Goal: Use online tool/utility: Utilize a website feature to perform a specific function

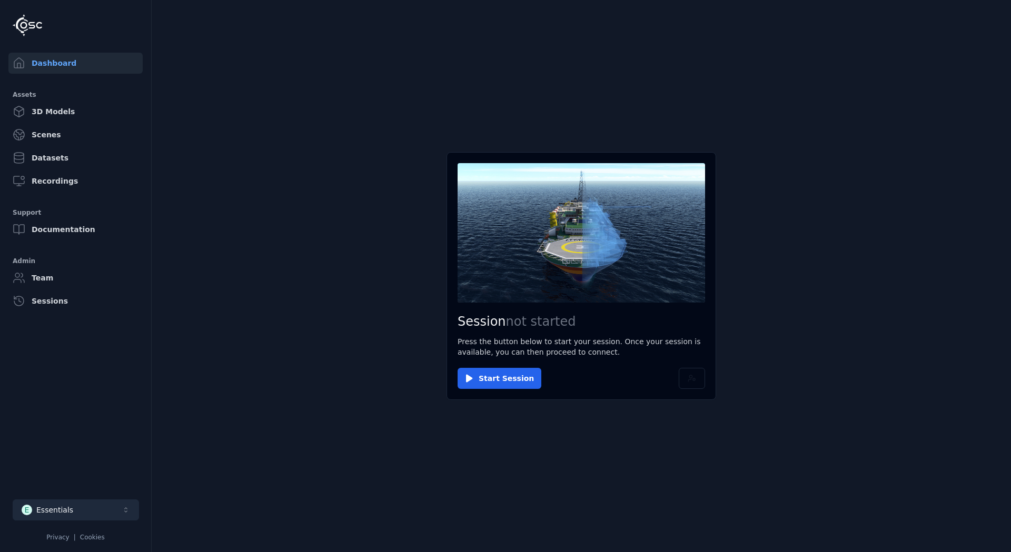
click at [91, 520] on button "E Essentials" at bounding box center [76, 510] width 126 height 21
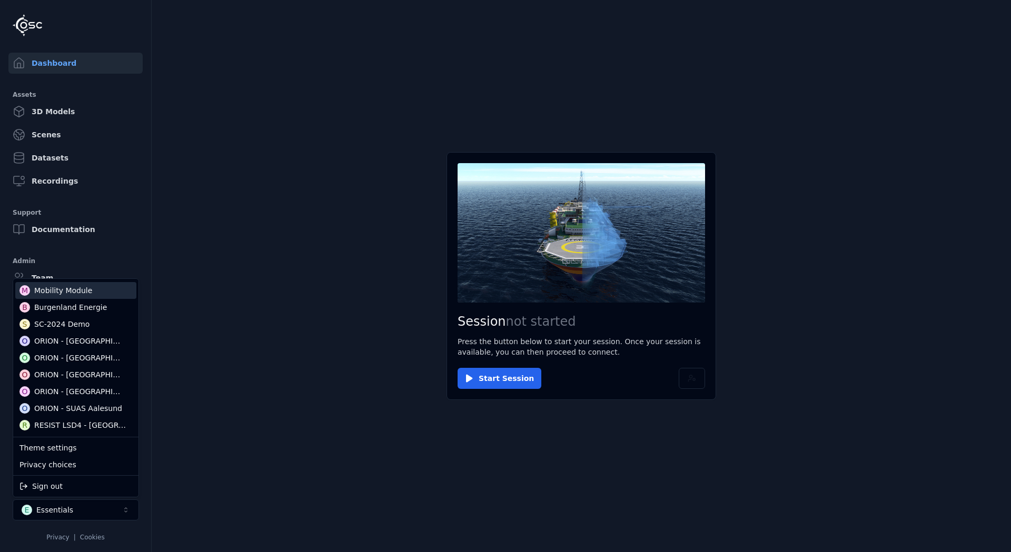
scroll to position [158, 0]
click at [71, 334] on div "ORION - [GEOGRAPHIC_DATA]" at bounding box center [79, 338] width 91 height 11
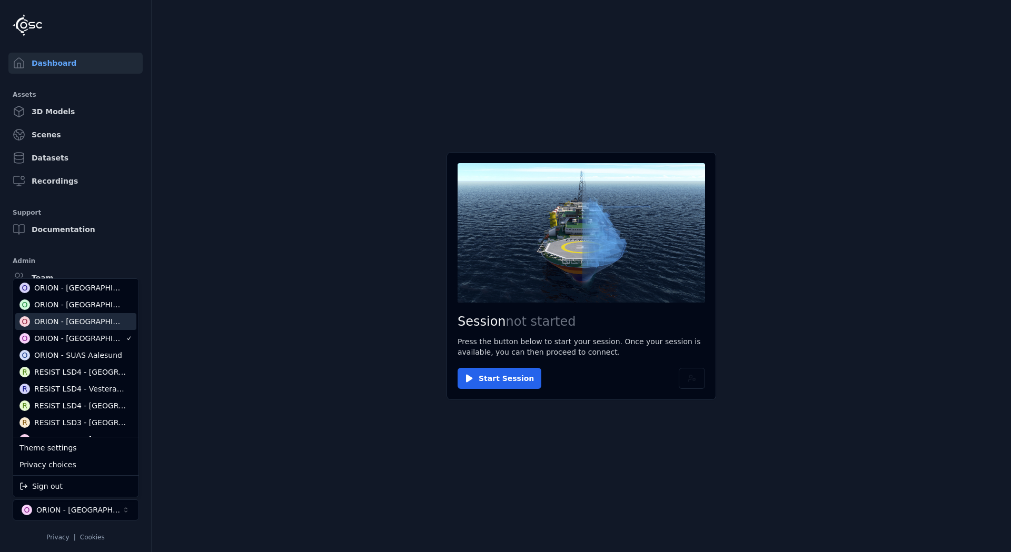
click at [209, 274] on html "Dashboard Assets 3D Models Scenes Datasets Recordings Support Documentation Adm…" at bounding box center [505, 276] width 1011 height 552
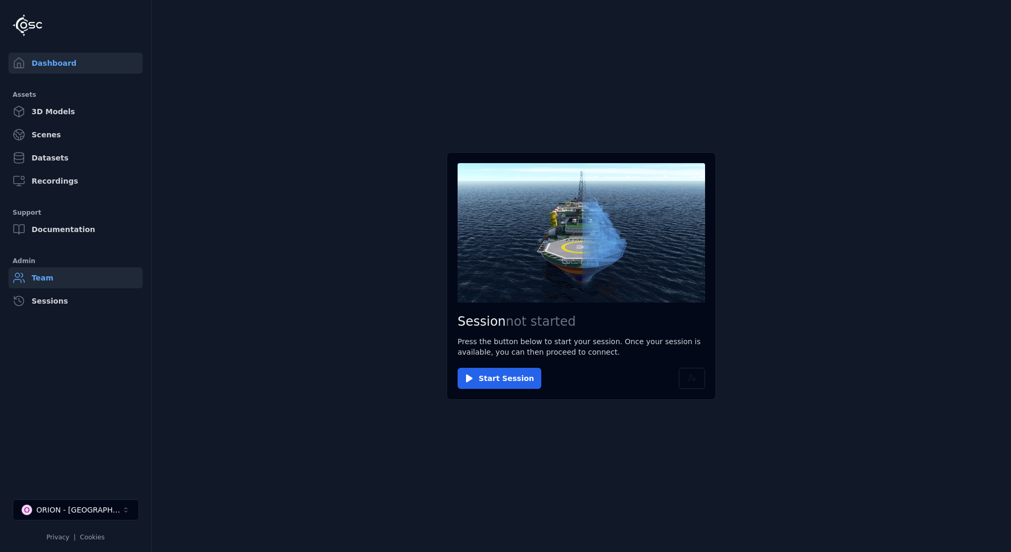
click at [44, 280] on link "Team" at bounding box center [75, 277] width 134 height 21
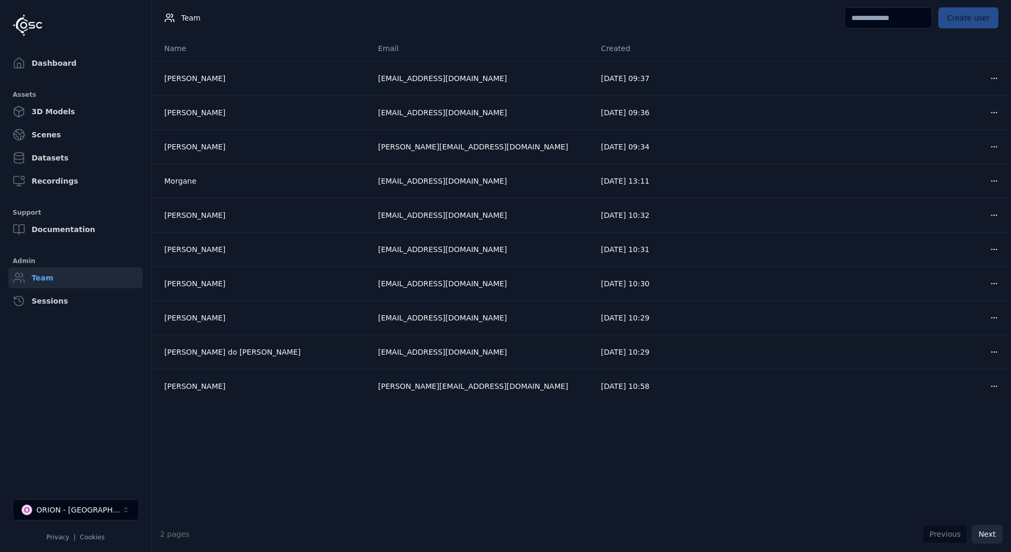
click at [981, 532] on button "Next" at bounding box center [986, 534] width 31 height 19
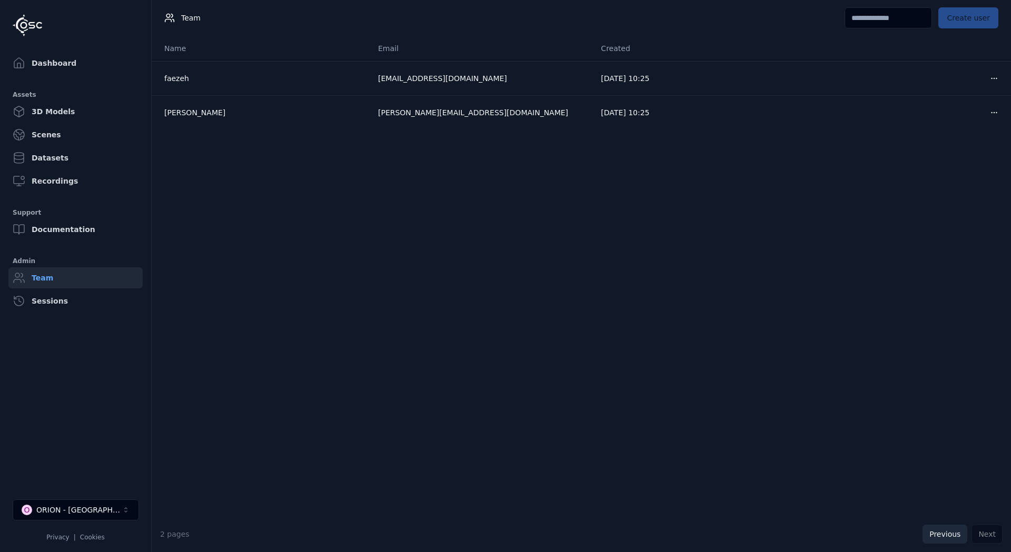
click at [955, 532] on button "Previous" at bounding box center [944, 534] width 45 height 19
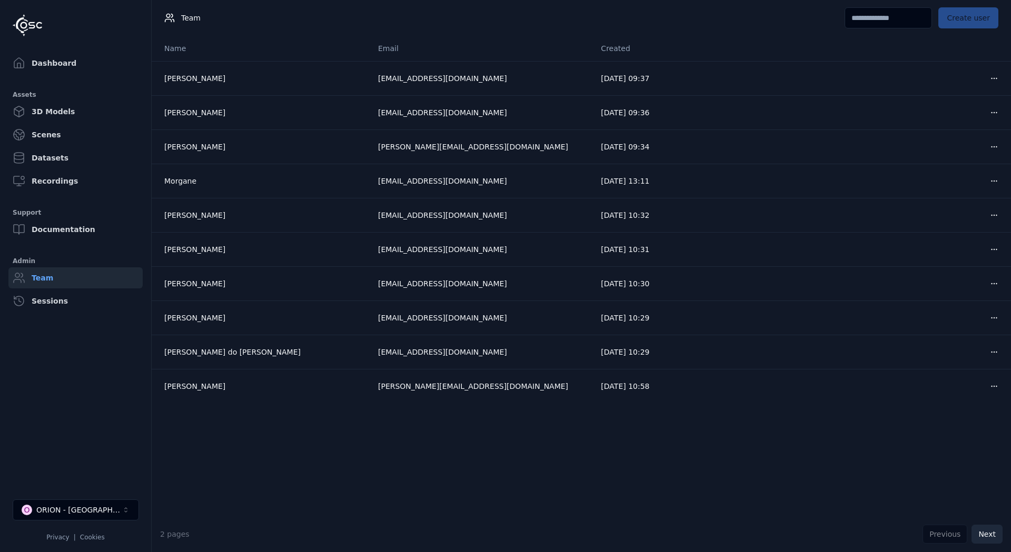
click at [992, 534] on button "Next" at bounding box center [986, 534] width 31 height 19
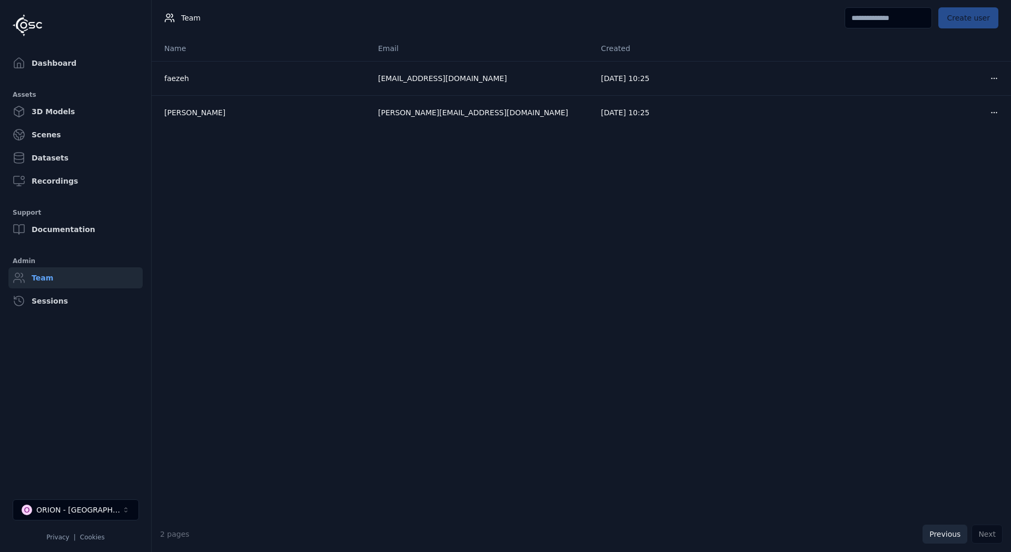
click at [956, 533] on button "Previous" at bounding box center [944, 534] width 45 height 19
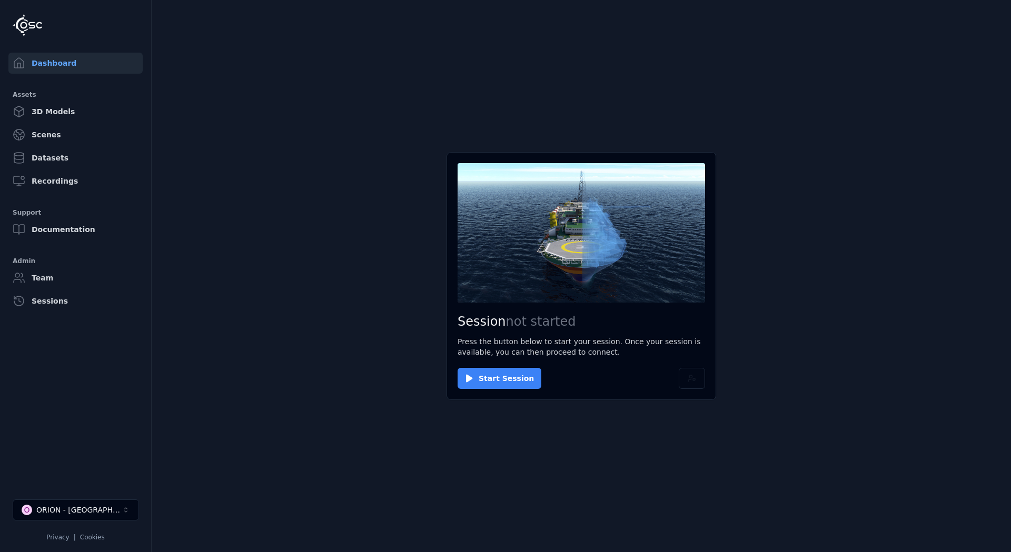
click at [481, 379] on button "Start Session" at bounding box center [499, 378] width 84 height 21
click at [494, 369] on button "Connect" at bounding box center [481, 378] width 48 height 21
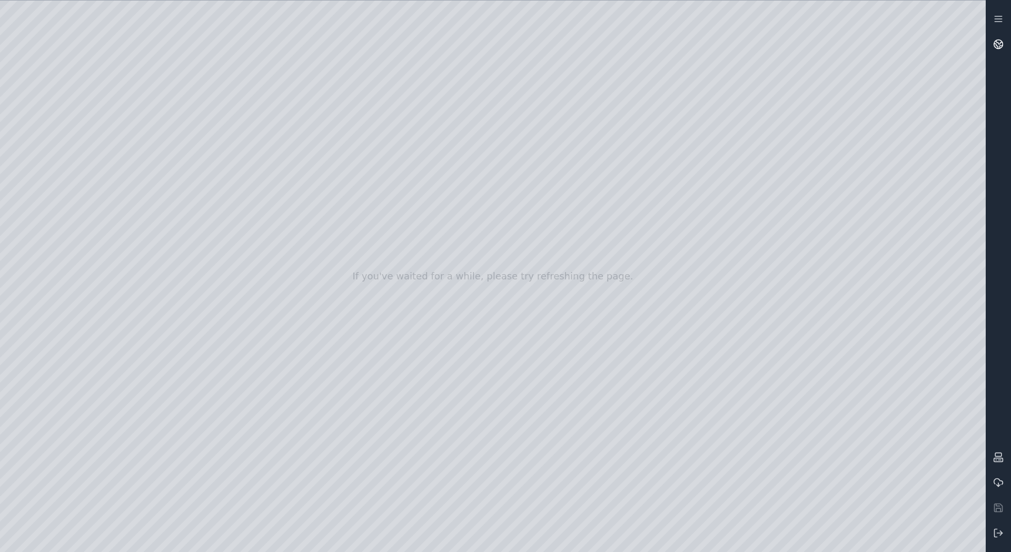
click at [996, 42] on icon at bounding box center [998, 44] width 11 height 11
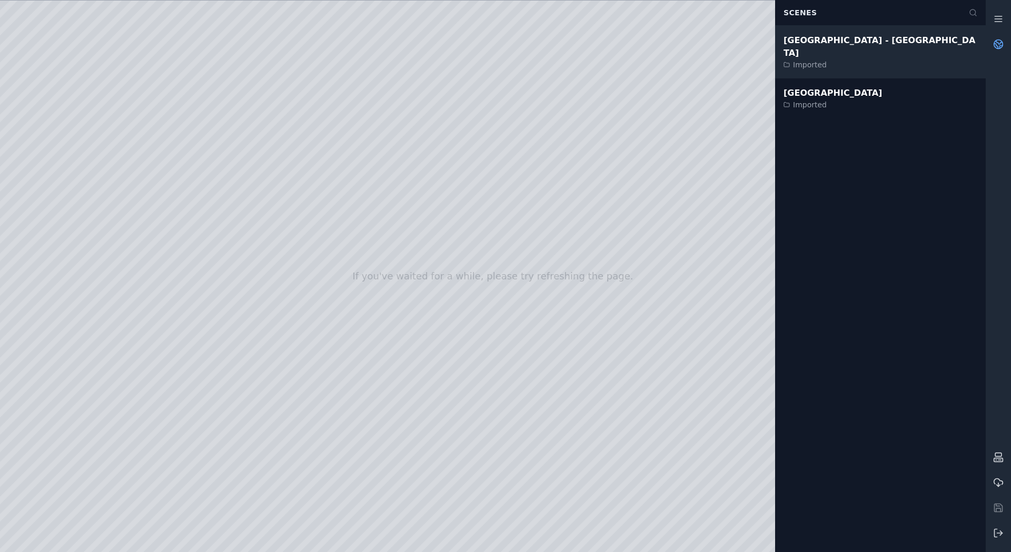
click at [840, 40] on div "[GEOGRAPHIC_DATA] - [GEOGRAPHIC_DATA]" at bounding box center [880, 46] width 194 height 25
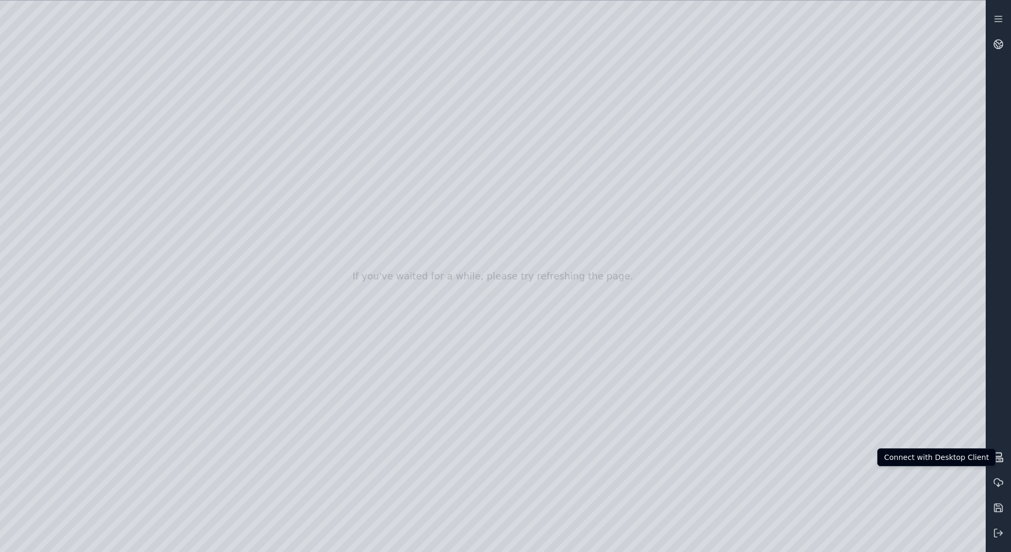
click at [999, 453] on rect at bounding box center [998, 455] width 6 height 4
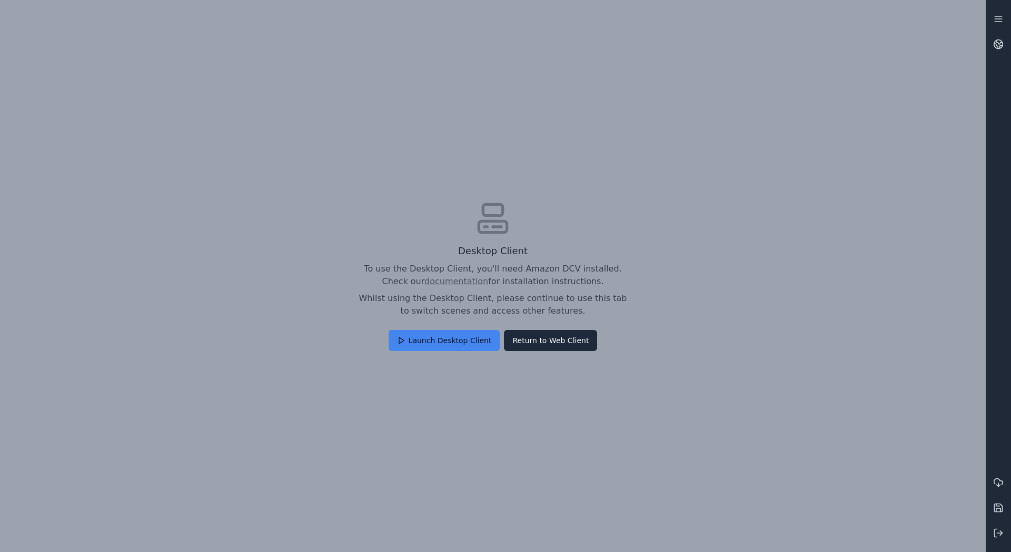
click at [453, 340] on button "Launch Desktop Client" at bounding box center [444, 340] width 112 height 21
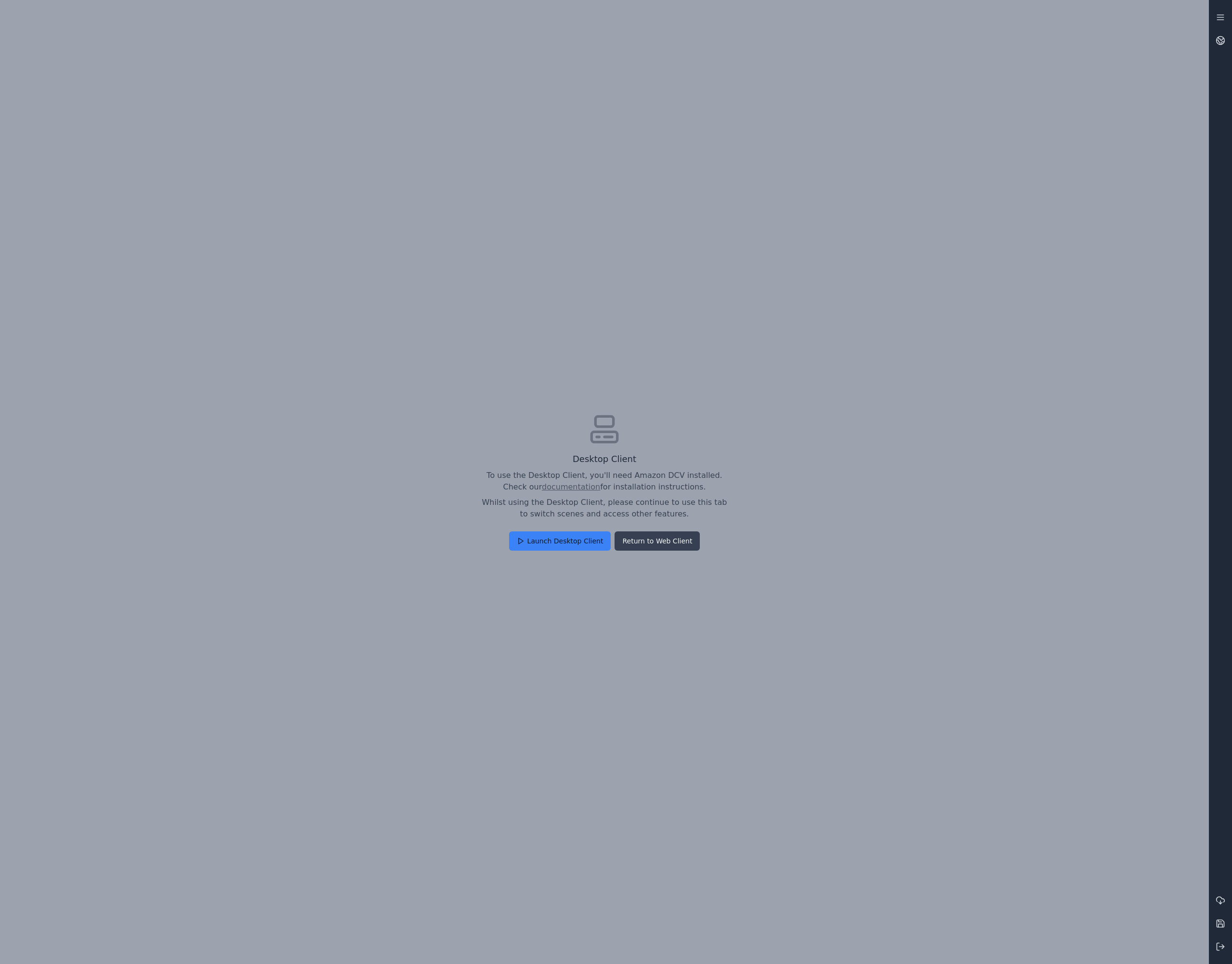
click at [663, 505] on button "Return to Web Client" at bounding box center [657, 541] width 85 height 19
click at [597, 505] on button "Confirm" at bounding box center [584, 533] width 42 height 19
